Goal: Check status

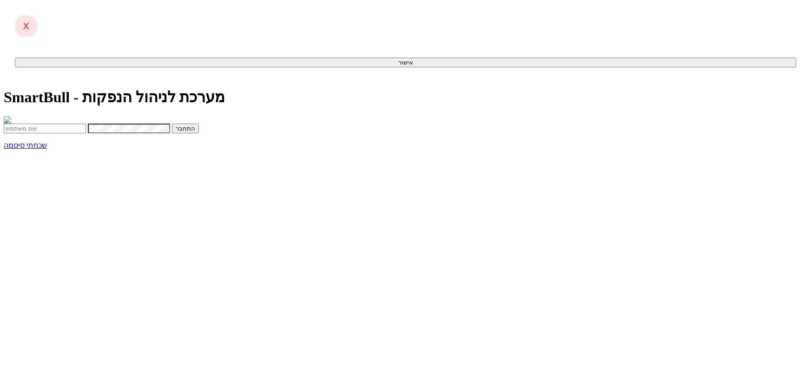
type input "[PERSON_NAME][EMAIL_ADDRESS][DOMAIN_NAME]"
click at [218, 138] on button "התחבר" at bounding box center [204, 133] width 27 height 10
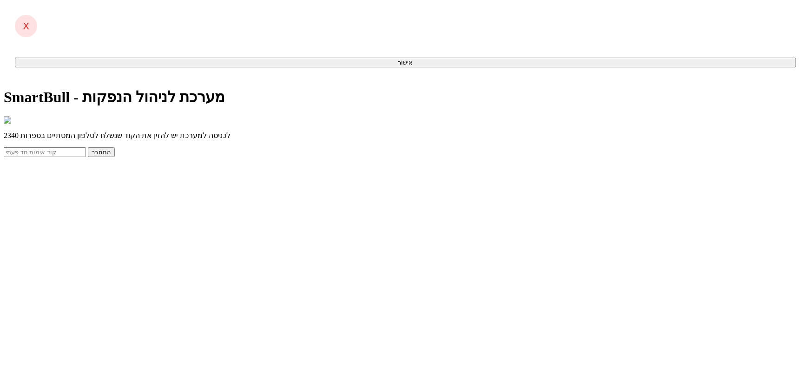
click at [86, 157] on input "text" at bounding box center [45, 152] width 82 height 10
type input "766365"
click at [88, 147] on button "התחבר" at bounding box center [101, 152] width 27 height 10
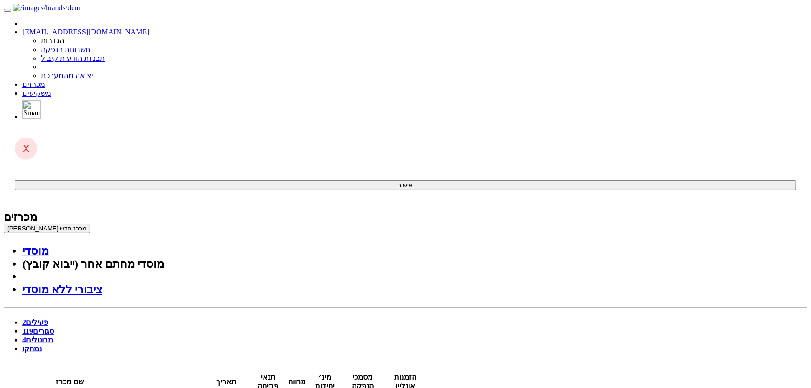
click at [54, 327] on link "סגורים 119" at bounding box center [38, 331] width 32 height 8
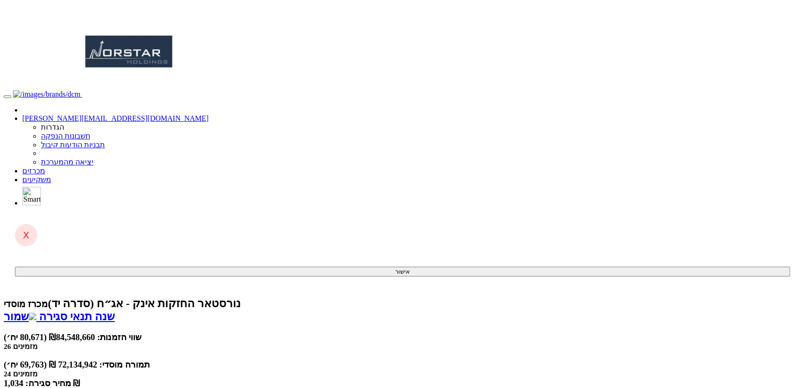
click at [45, 167] on span at bounding box center [45, 171] width 0 height 8
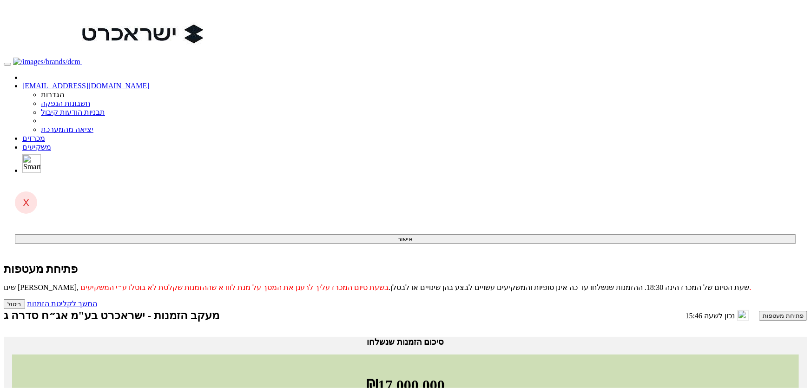
click at [45, 134] on link "מכרזים" at bounding box center [33, 138] width 23 height 8
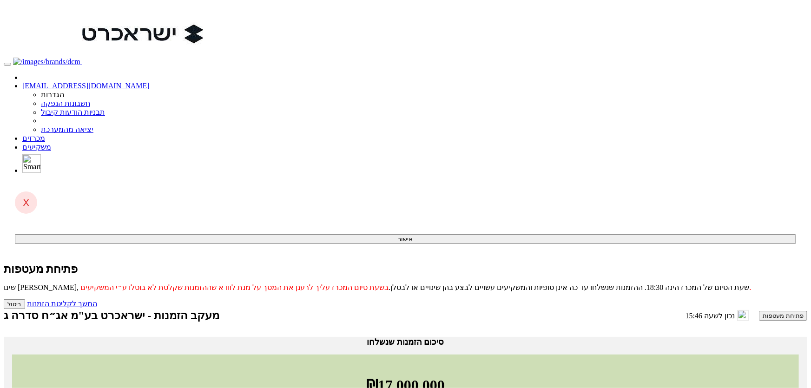
click at [45, 134] on link "מכרזים" at bounding box center [33, 138] width 23 height 8
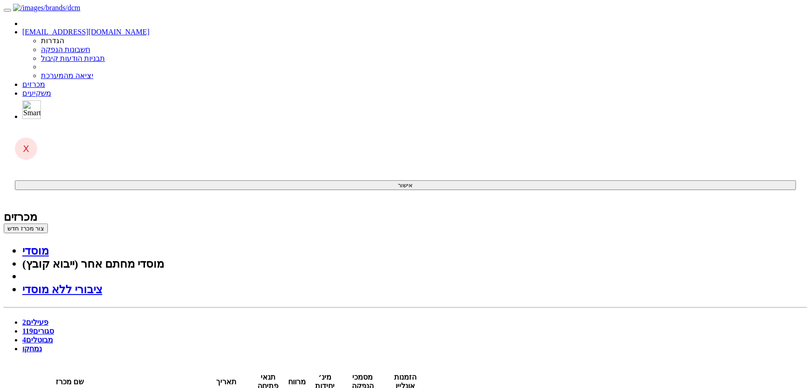
click at [54, 327] on link "סגורים 119" at bounding box center [38, 331] width 32 height 8
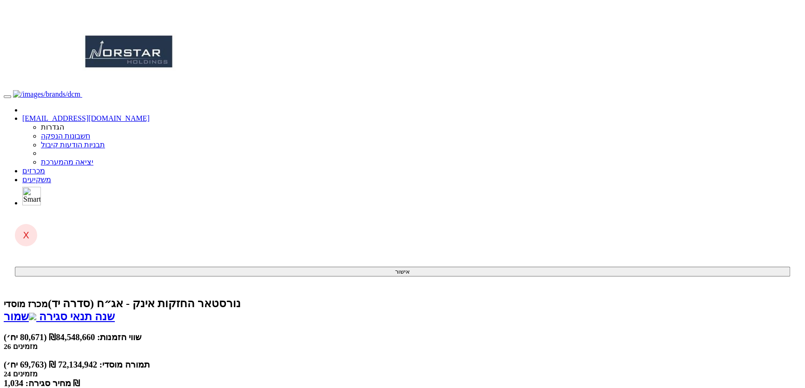
click at [45, 167] on span at bounding box center [45, 171] width 0 height 8
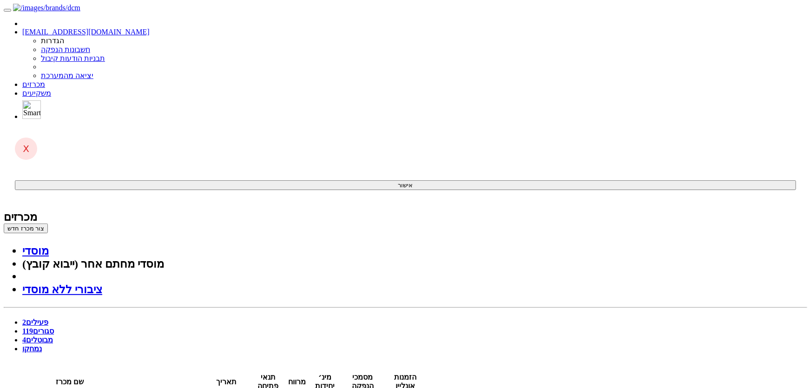
click at [54, 327] on link "סגורים 119" at bounding box center [38, 331] width 32 height 8
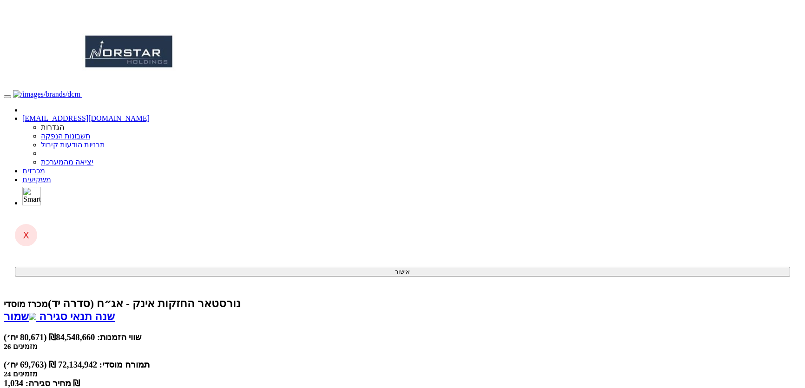
type input "יוניק"
click at [740, 141] on body "[EMAIL_ADDRESS][DOMAIN_NAME] הגדרות חשבונות הנפקה תבניות הודעות קיבול" at bounding box center [406, 347] width 804 height 686
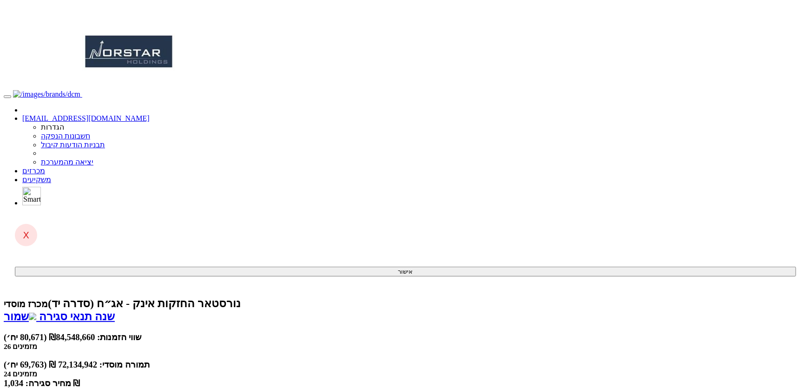
click at [45, 167] on link "מכרזים" at bounding box center [33, 171] width 23 height 8
